Goal: Find specific page/section: Find specific page/section

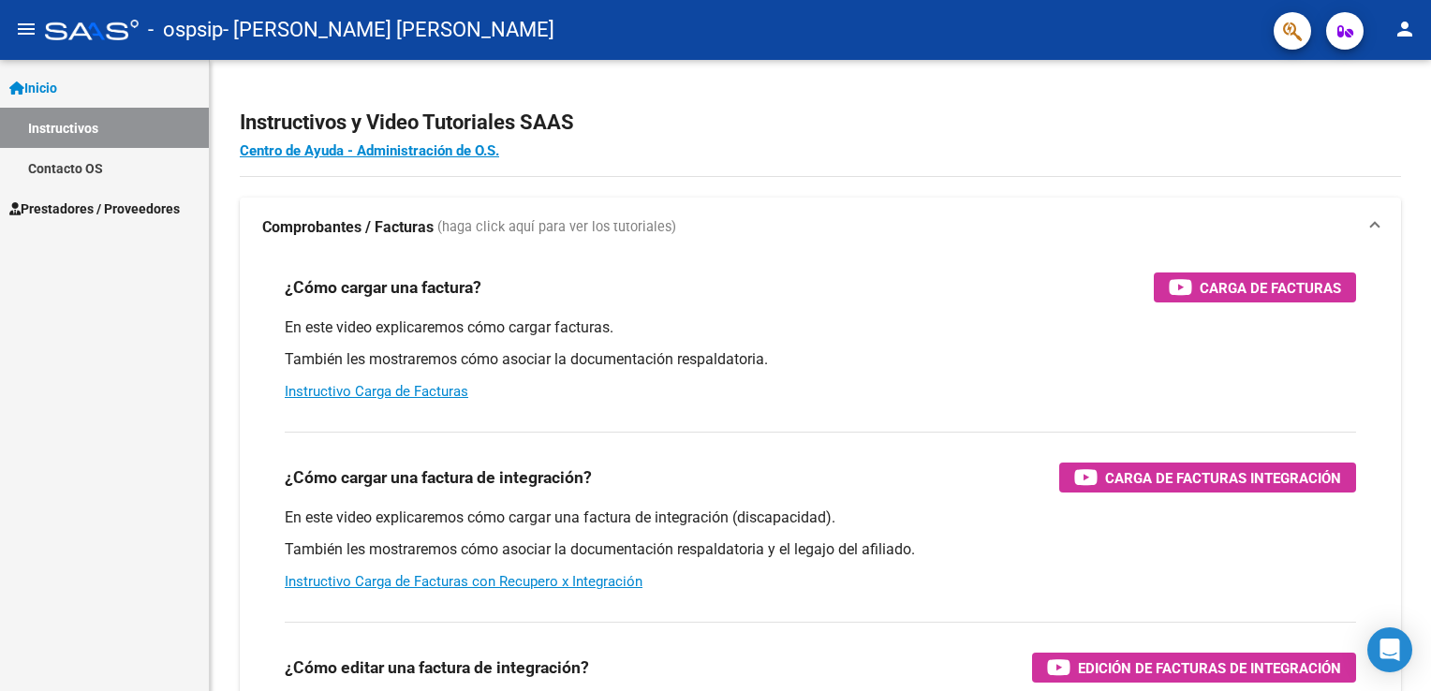
click at [1405, 32] on mat-icon "person" at bounding box center [1405, 29] width 22 height 22
click at [1362, 115] on button "exit_to_app Salir" at bounding box center [1366, 123] width 114 height 45
click at [90, 203] on span "Prestadores / Proveedores" at bounding box center [94, 209] width 170 height 21
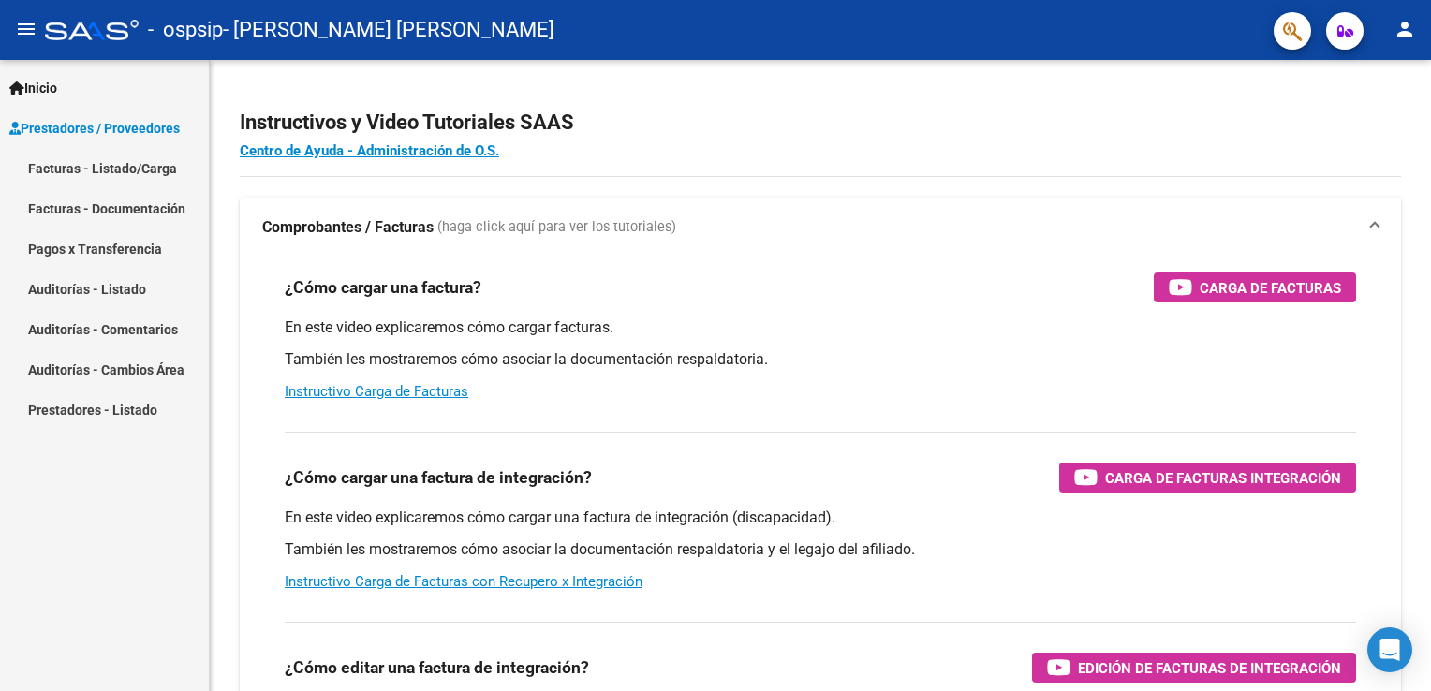
click at [139, 136] on span "Prestadores / Proveedores" at bounding box center [94, 128] width 170 height 21
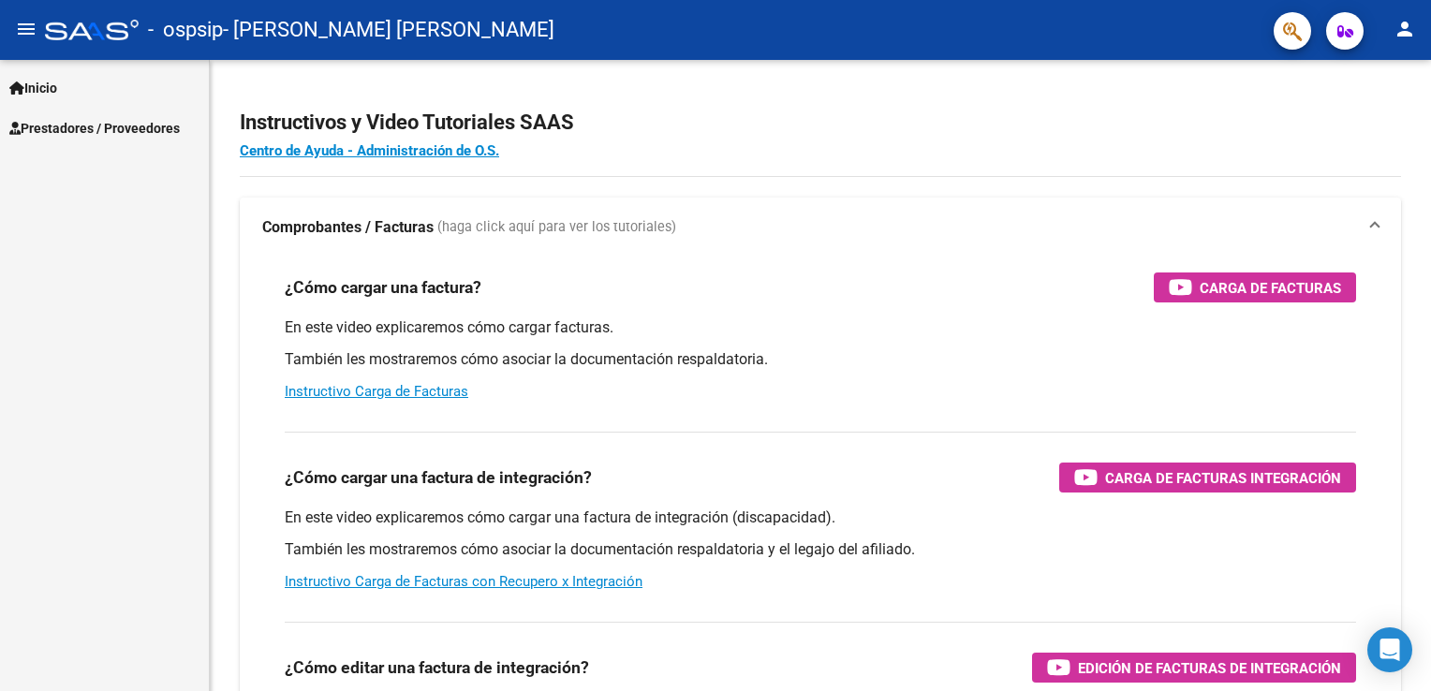
click at [137, 126] on span "Prestadores / Proveedores" at bounding box center [94, 128] width 170 height 21
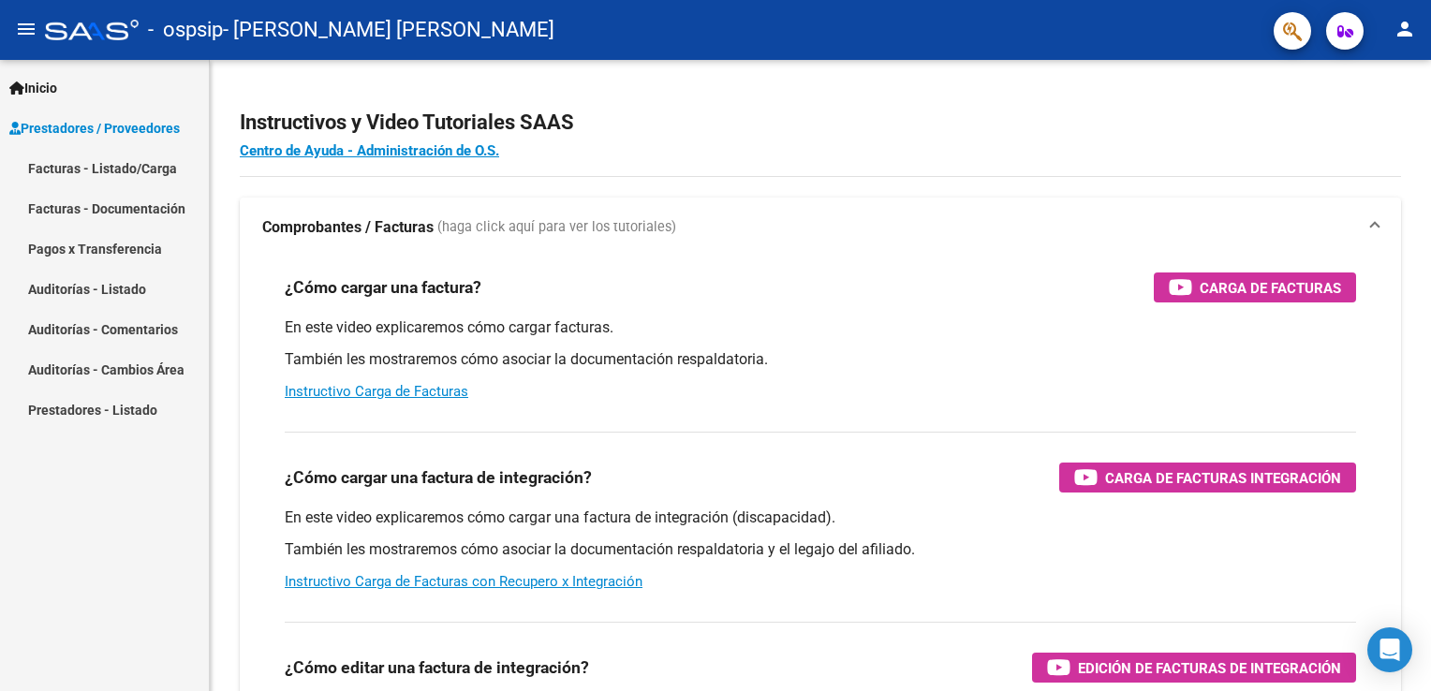
click at [127, 163] on link "Facturas - Listado/Carga" at bounding box center [104, 168] width 209 height 40
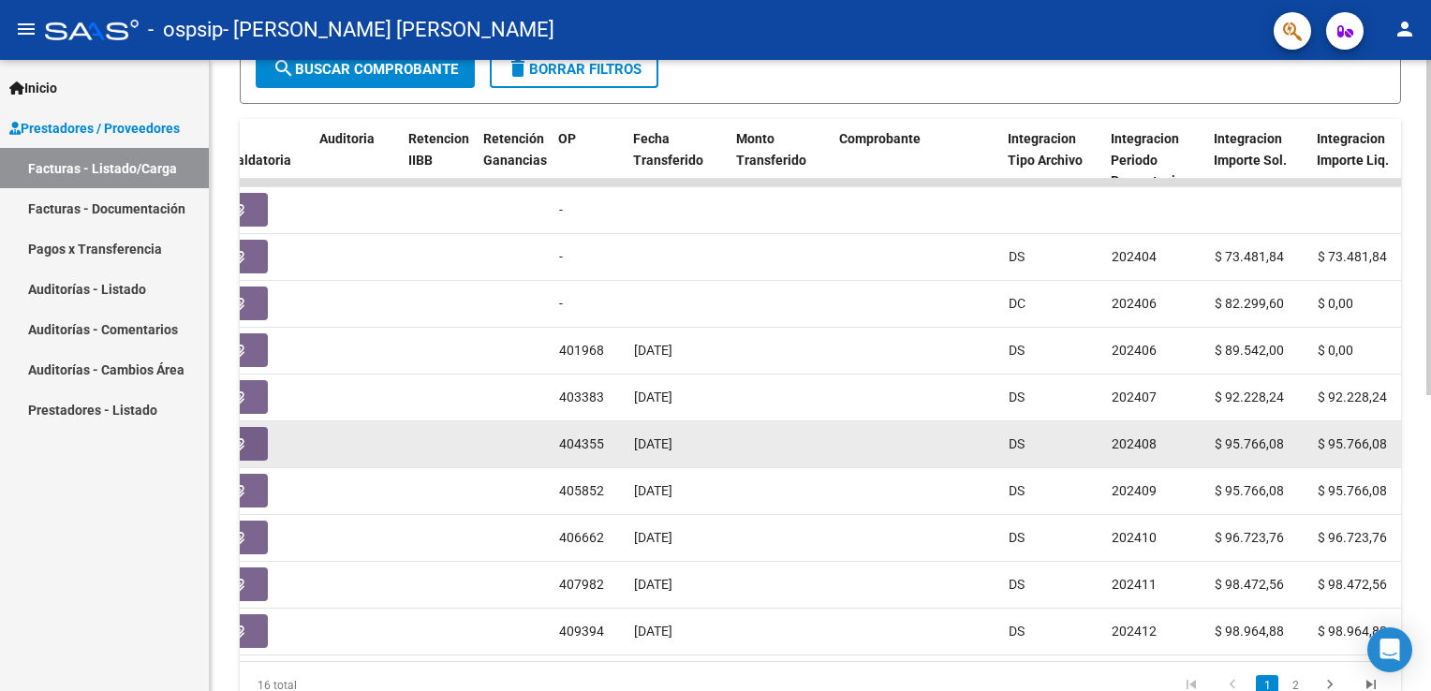
scroll to position [557, 0]
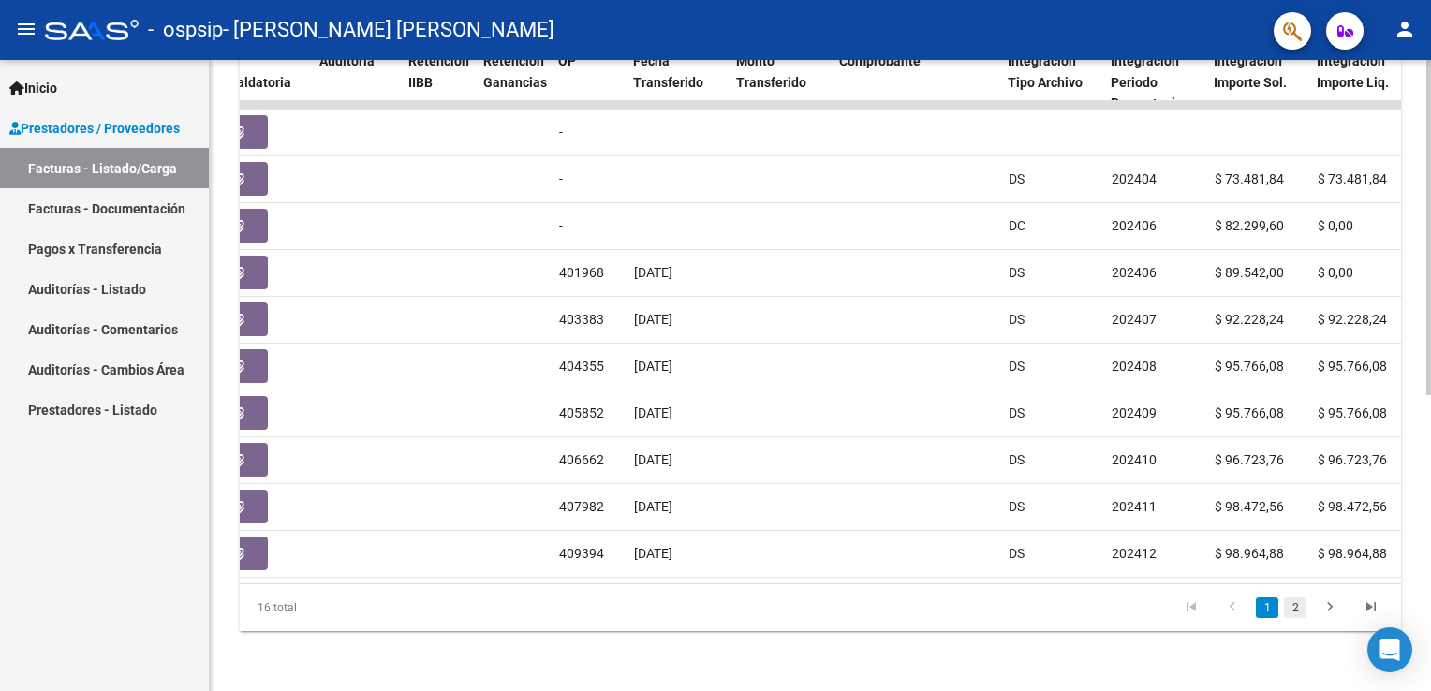
click at [1299, 611] on link "2" at bounding box center [1295, 608] width 22 height 21
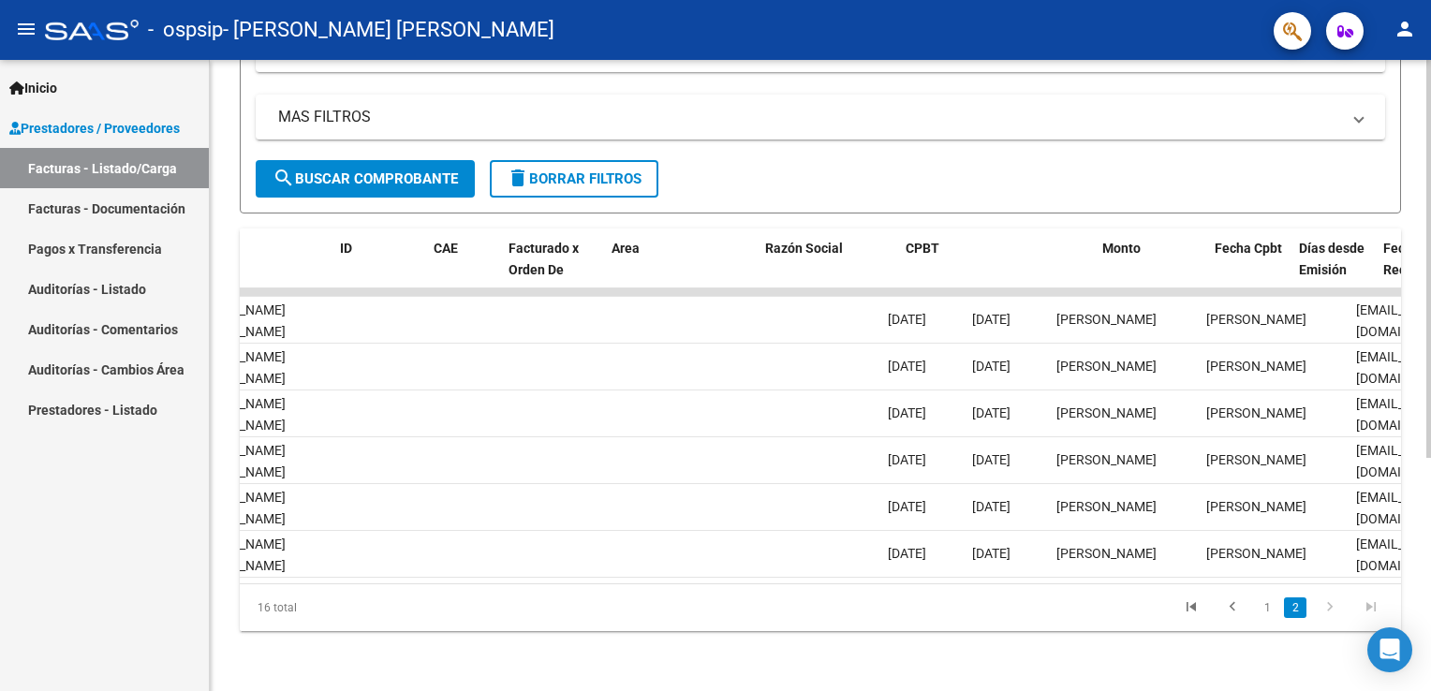
scroll to position [0, 0]
